Goal: Obtain resource: Obtain resource

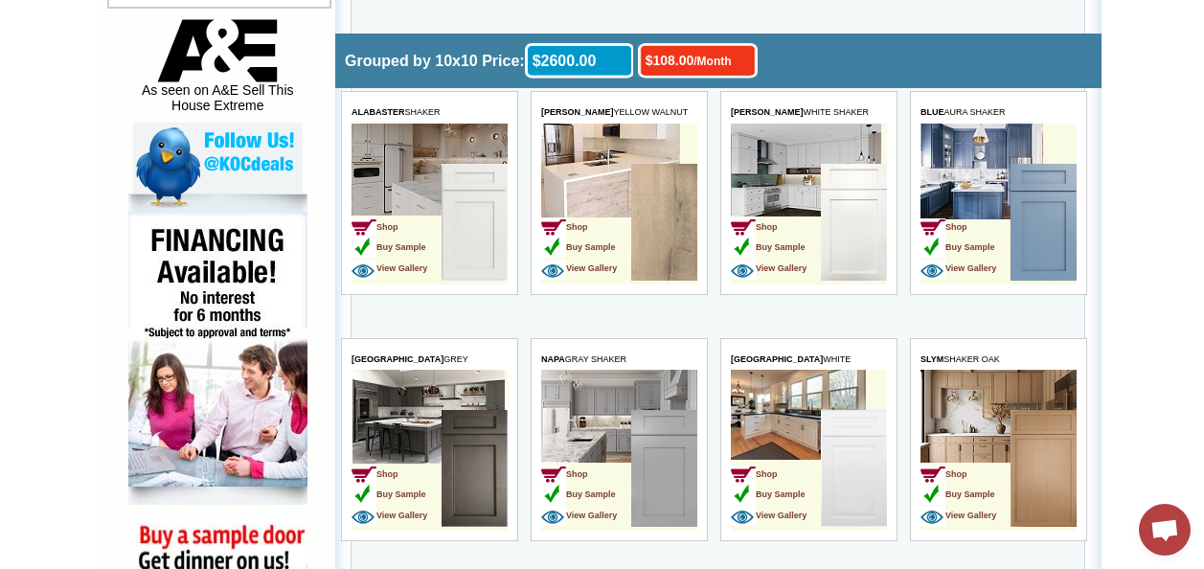
scroll to position [958, 0]
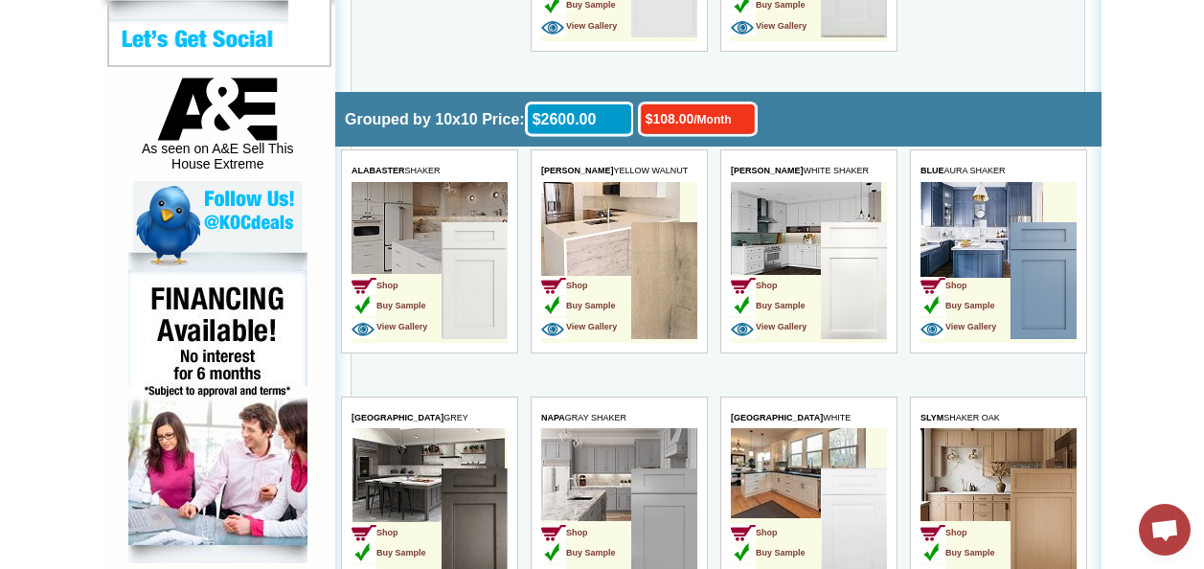
click at [813, 273] on td "Shop Buy Sample View Gallery" at bounding box center [776, 282] width 90 height 121
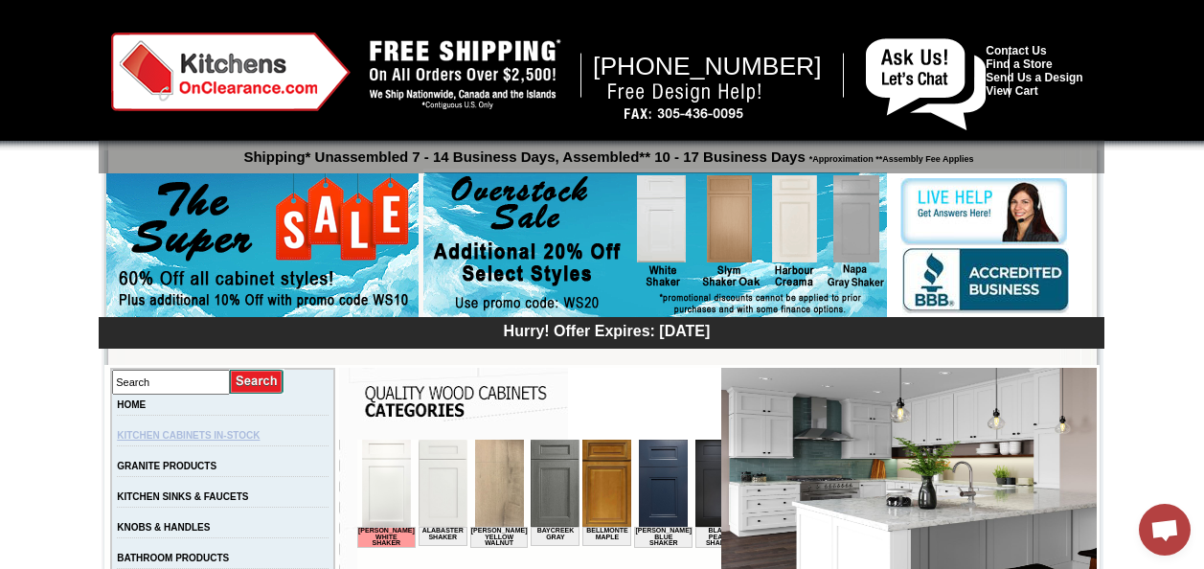
click at [260, 439] on link "KITCHEN CABINETS IN-STOCK" at bounding box center [188, 435] width 143 height 11
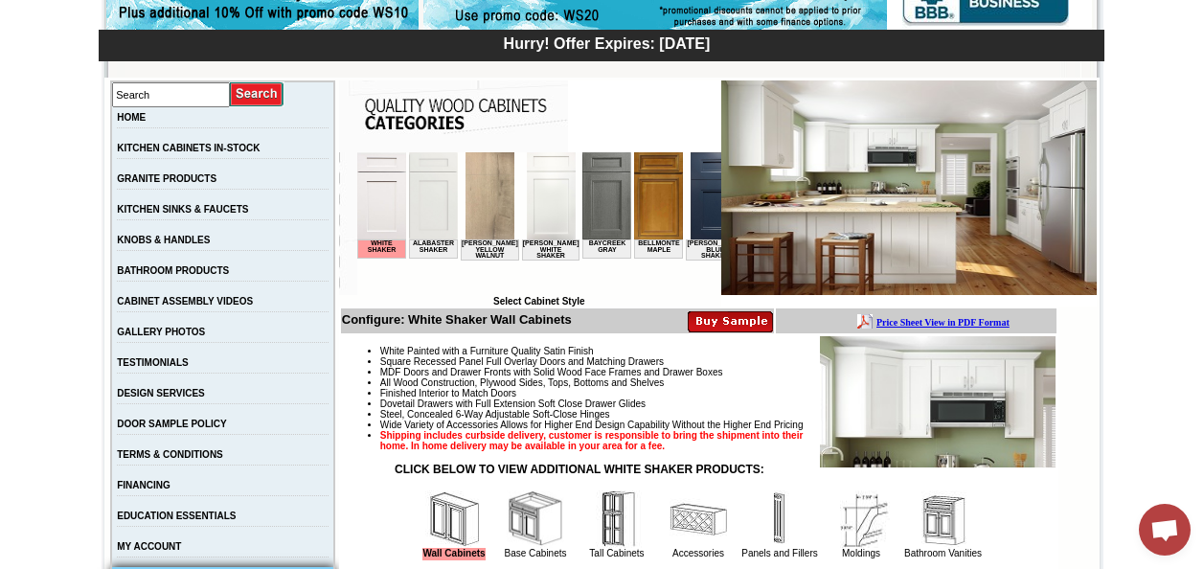
scroll to position [383, 0]
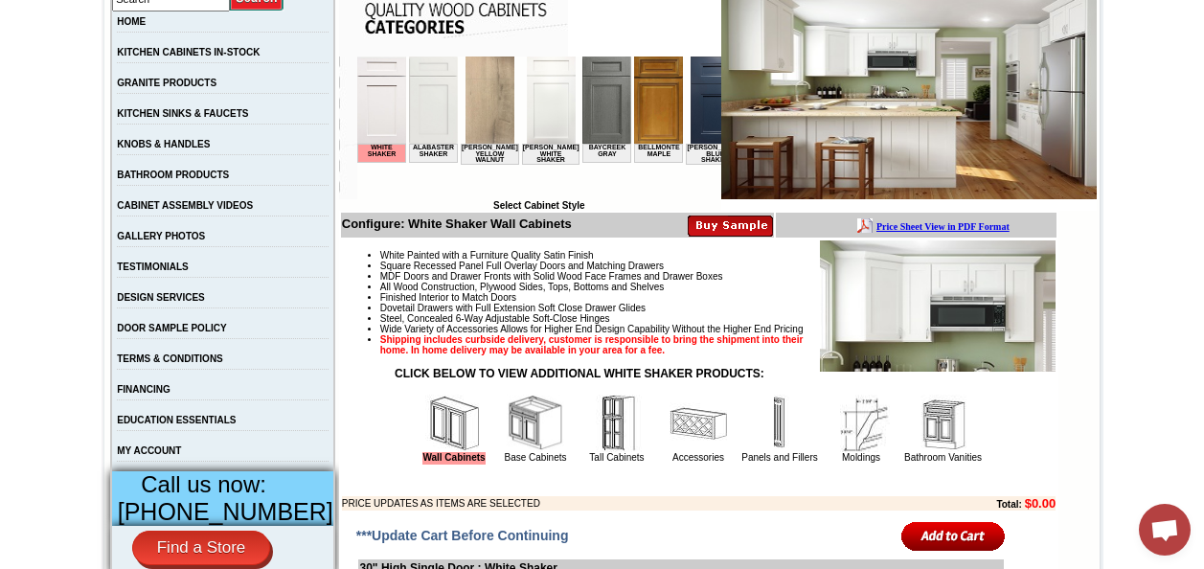
click at [1007, 227] on b "Price Sheet View in PDF Format" at bounding box center [943, 226] width 133 height 11
